Goal: Information Seeking & Learning: Find specific fact

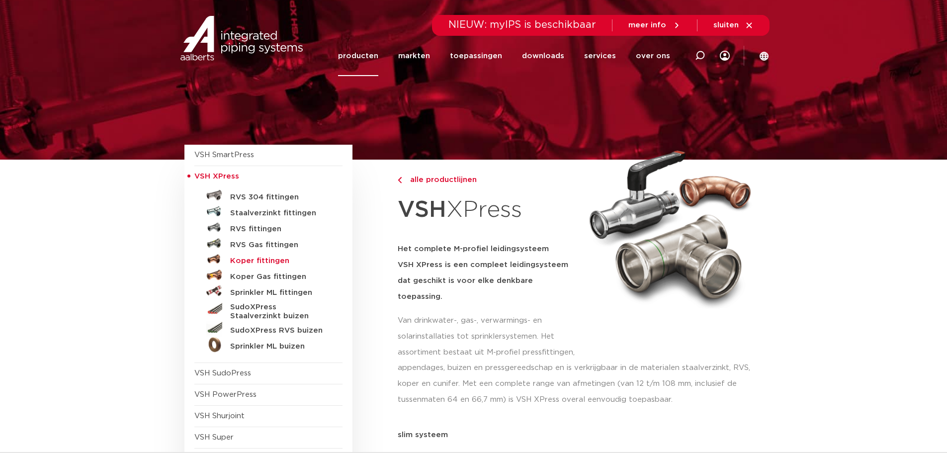
click at [262, 259] on h5 "Koper fittingen" at bounding box center [279, 260] width 98 height 9
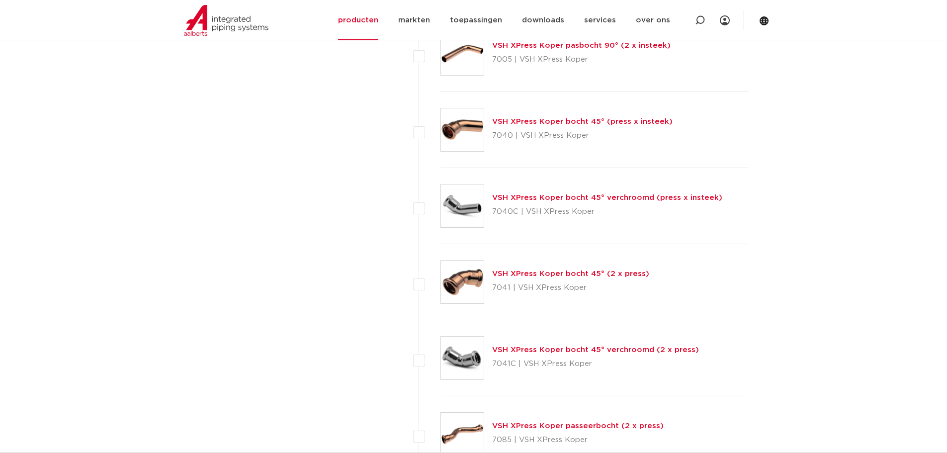
scroll to position [2286, 0]
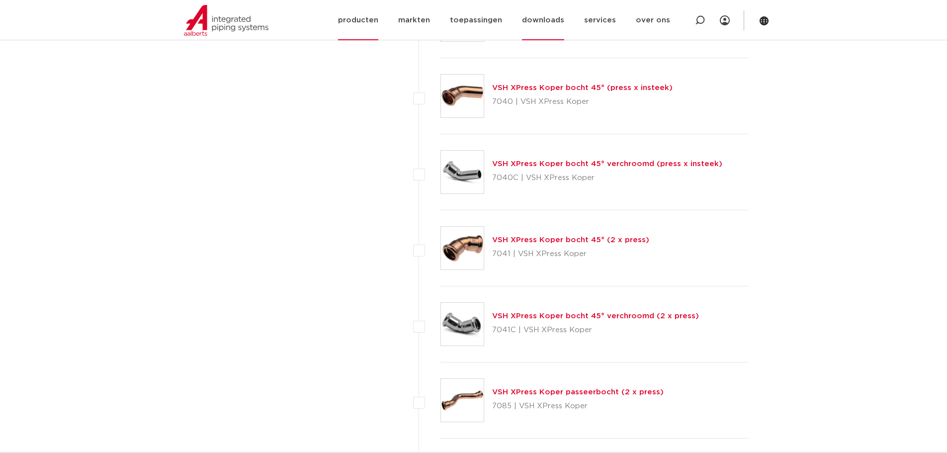
drag, startPoint x: 545, startPoint y: 26, endPoint x: 538, endPoint y: 16, distance: 12.1
click at [538, 16] on link "downloads" at bounding box center [543, 20] width 42 height 40
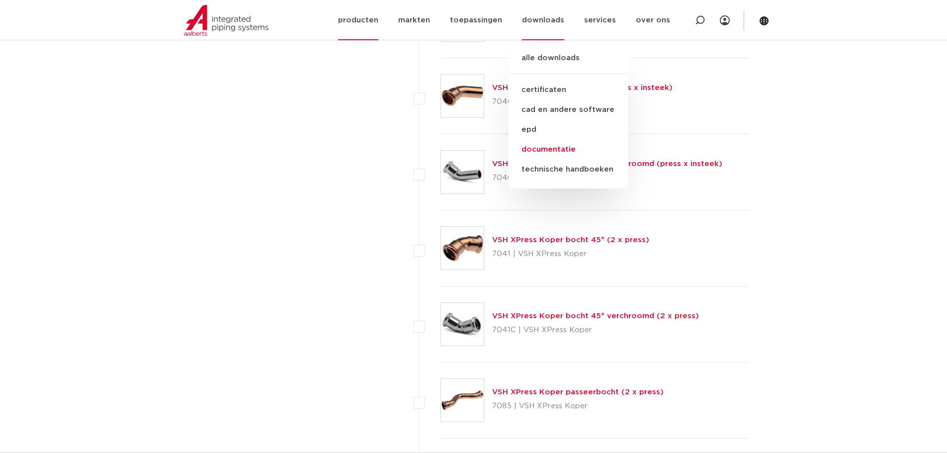
click at [552, 153] on link "documentatie" at bounding box center [568, 150] width 120 height 20
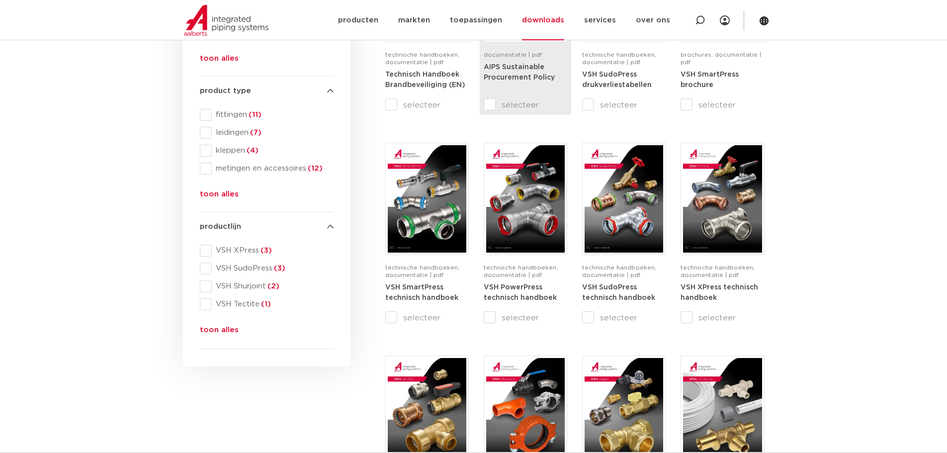
scroll to position [298, 0]
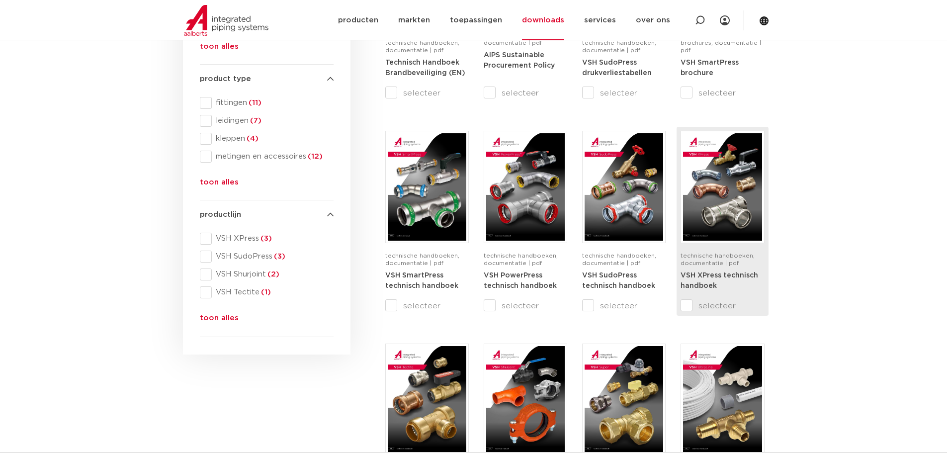
click at [738, 220] on img at bounding box center [722, 186] width 79 height 107
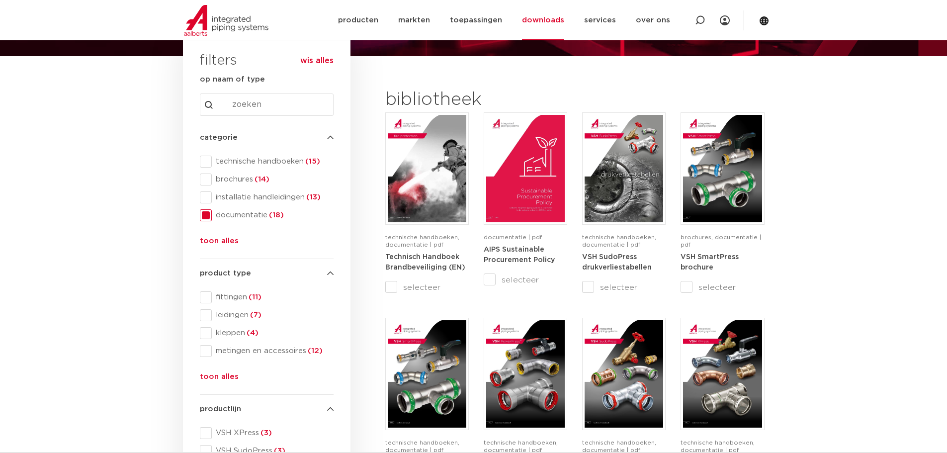
scroll to position [0, 0]
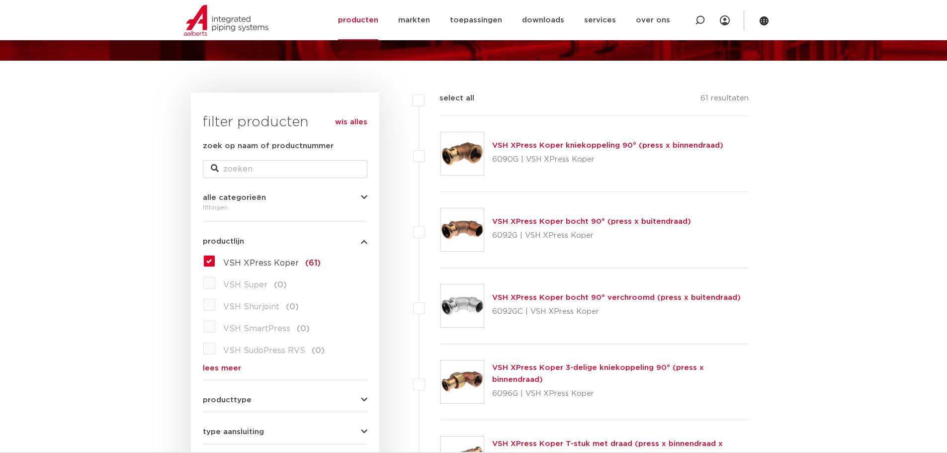
scroll to position [398, 0]
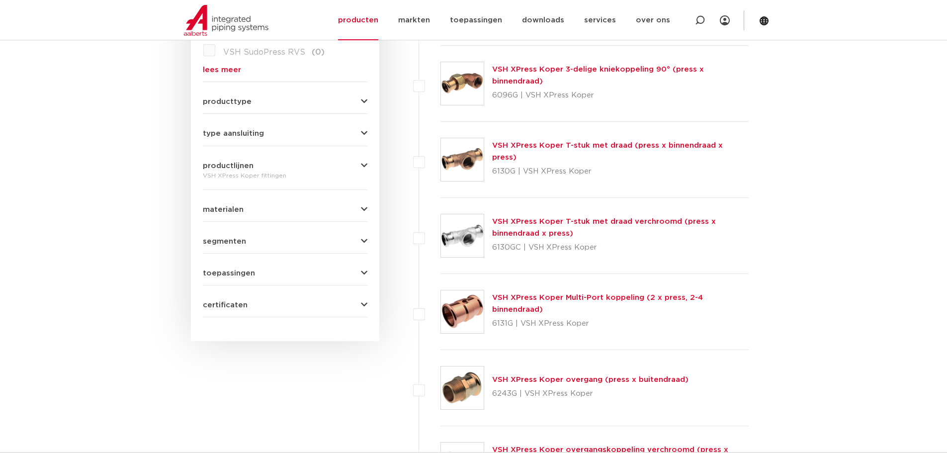
click at [520, 153] on link "VSH XPress Koper T-stuk met draad (press x binnendraad x press)" at bounding box center [607, 151] width 231 height 19
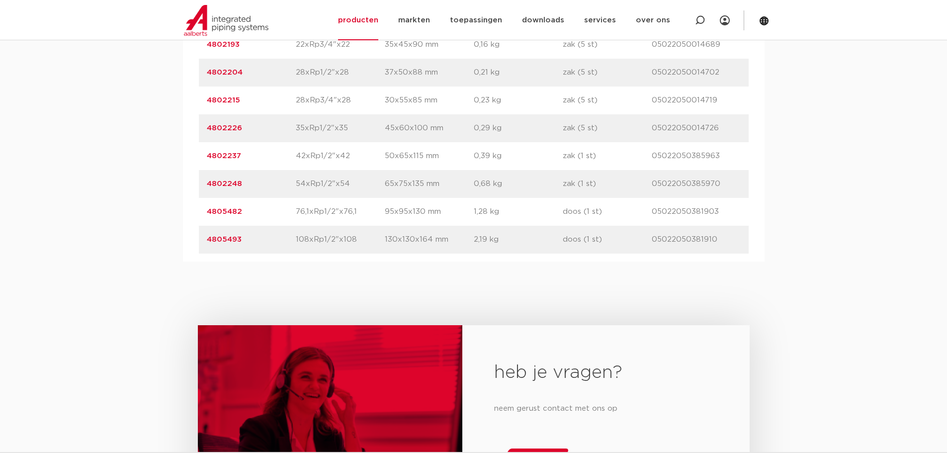
scroll to position [746, 0]
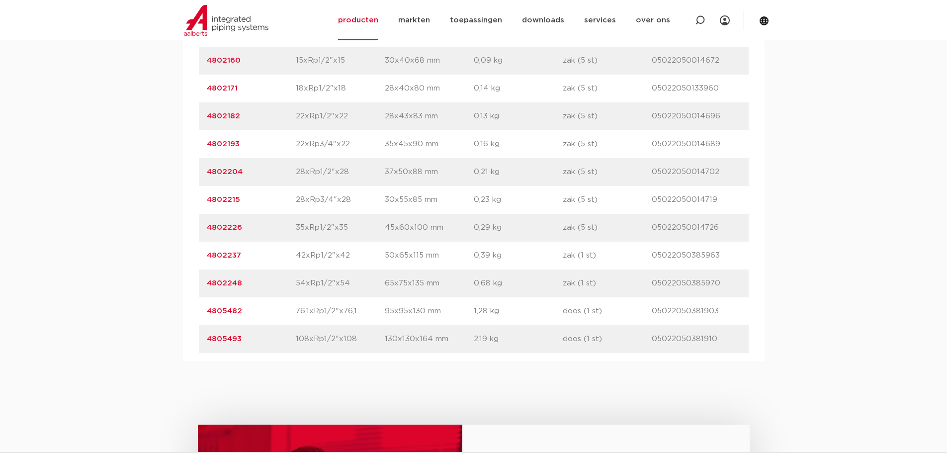
drag, startPoint x: 226, startPoint y: 171, endPoint x: 188, endPoint y: 170, distance: 37.8
click at [188, 170] on div "artikelnummer afmeting afmetingen gewicht verpakking gtin artikelnummer 4802151…" at bounding box center [474, 172] width 582 height 378
copy link "4802204"
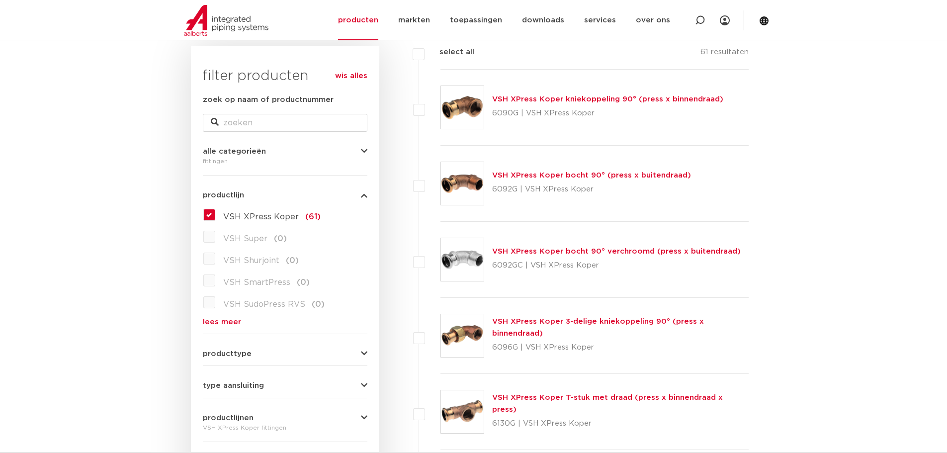
scroll to position [249, 0]
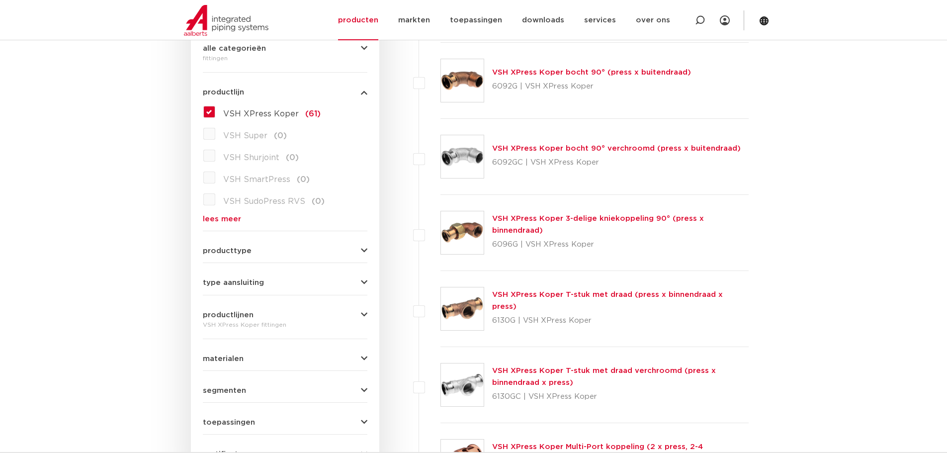
click at [540, 301] on link "VSH XPress Koper T-stuk met draad (press x binnendraad x press)" at bounding box center [607, 300] width 231 height 19
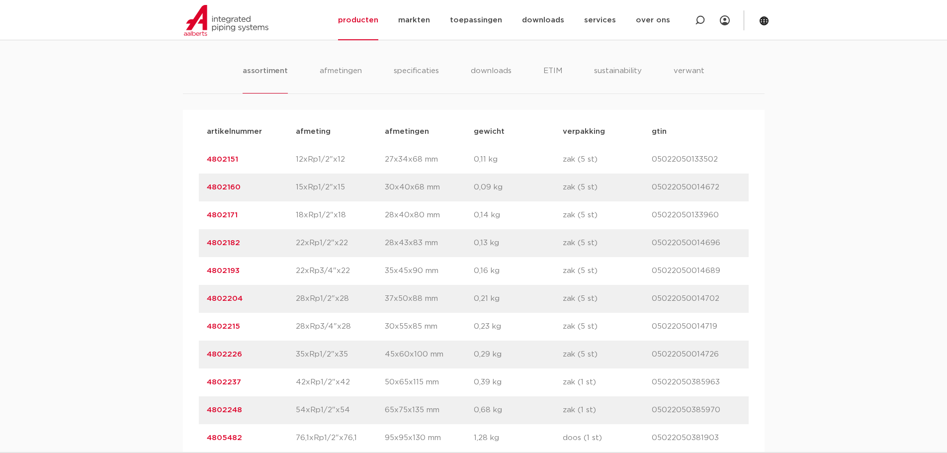
scroll to position [746, 0]
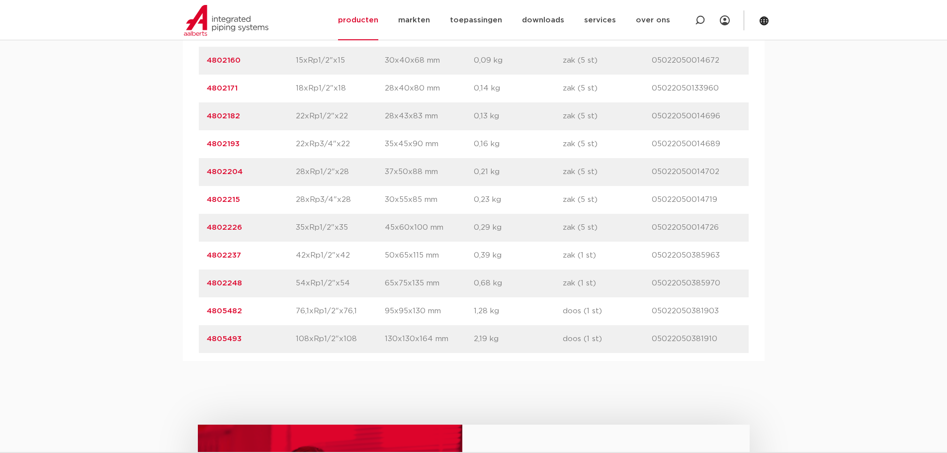
drag, startPoint x: 259, startPoint y: 226, endPoint x: 193, endPoint y: 224, distance: 65.6
click at [193, 224] on div "artikelnummer afmeting [GEOGRAPHIC_DATA] gewicht verpakking gtin artikelnummer …" at bounding box center [474, 172] width 582 height 378
copy link "4802226"
